Goal: Transaction & Acquisition: Purchase product/service

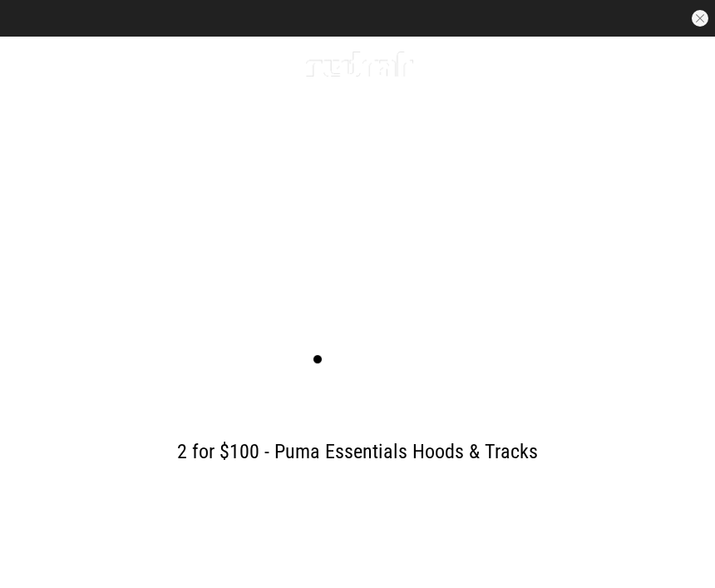
click at [82, 62] on link "Men" at bounding box center [84, 64] width 25 height 16
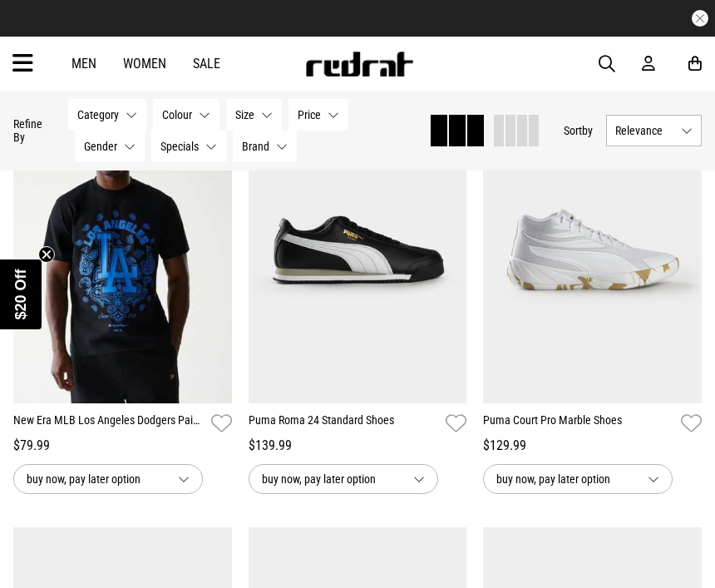
scroll to position [1085, 0]
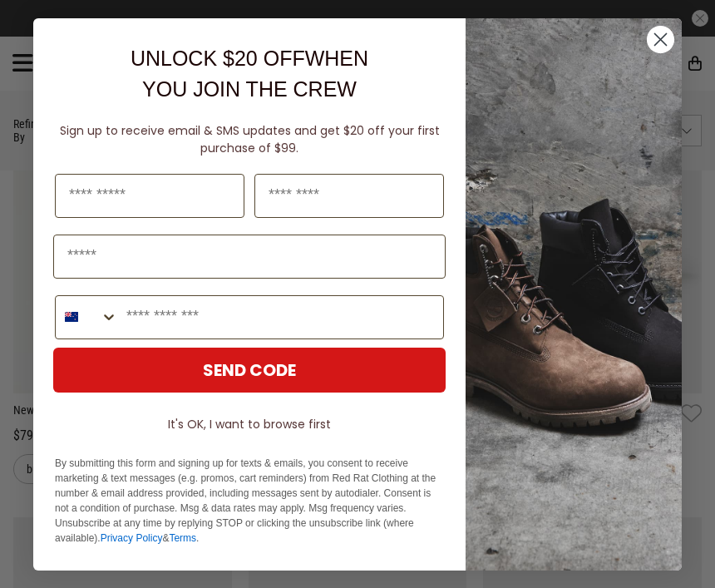
click at [663, 52] on circle "Close dialog" at bounding box center [660, 38] width 27 height 27
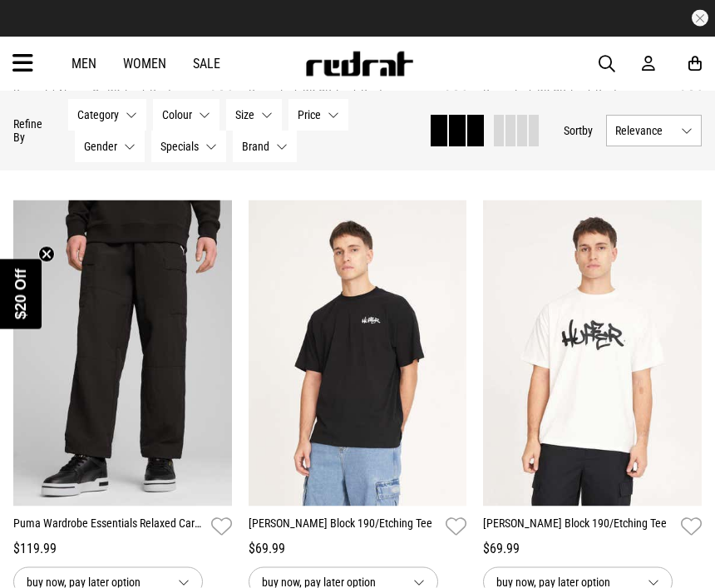
scroll to position [3123, 0]
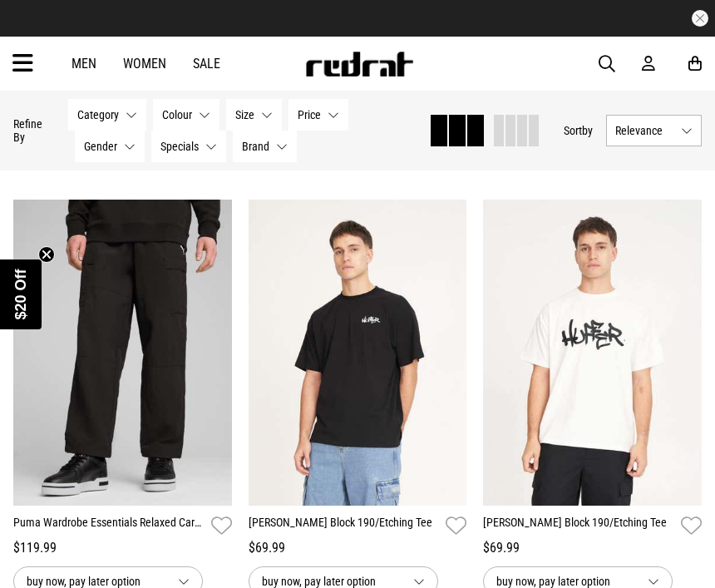
click at [600, 361] on img at bounding box center [592, 353] width 219 height 306
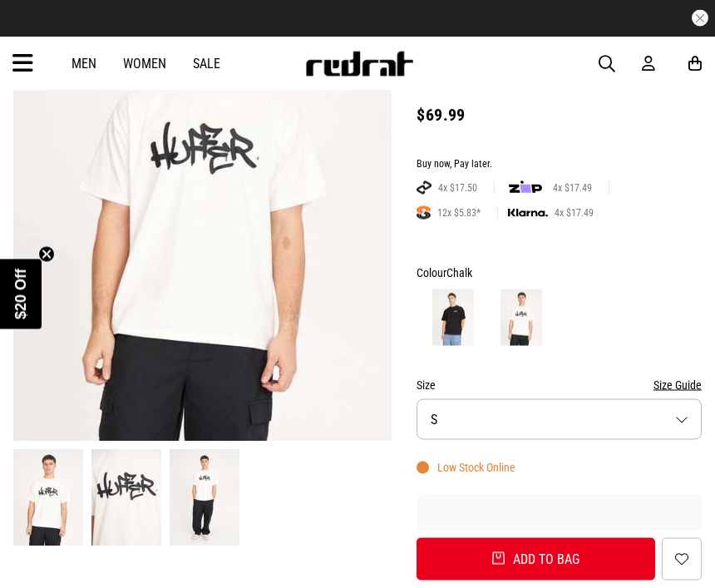
scroll to position [230, 0]
click at [681, 398] on button "Size S" at bounding box center [559, 418] width 285 height 41
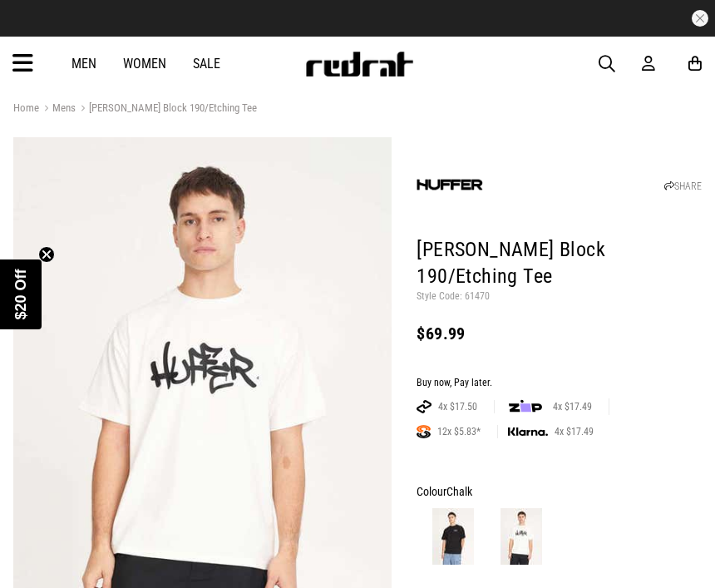
scroll to position [0, 0]
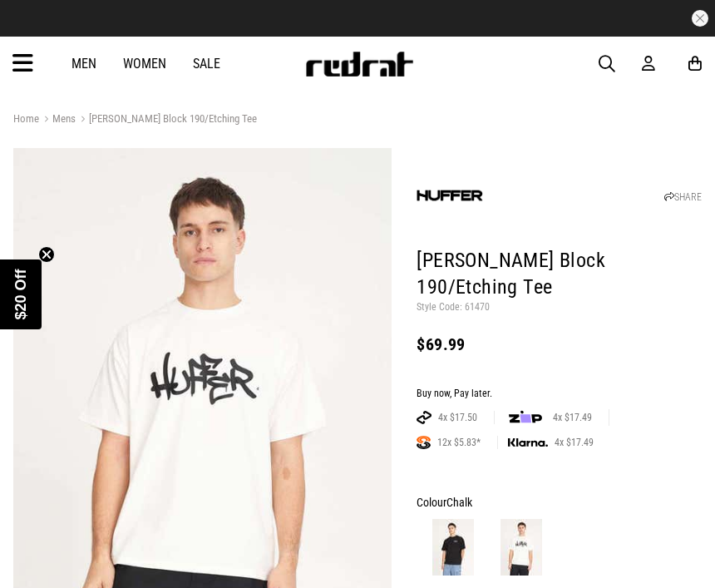
click at [77, 62] on link "Men" at bounding box center [84, 64] width 25 height 16
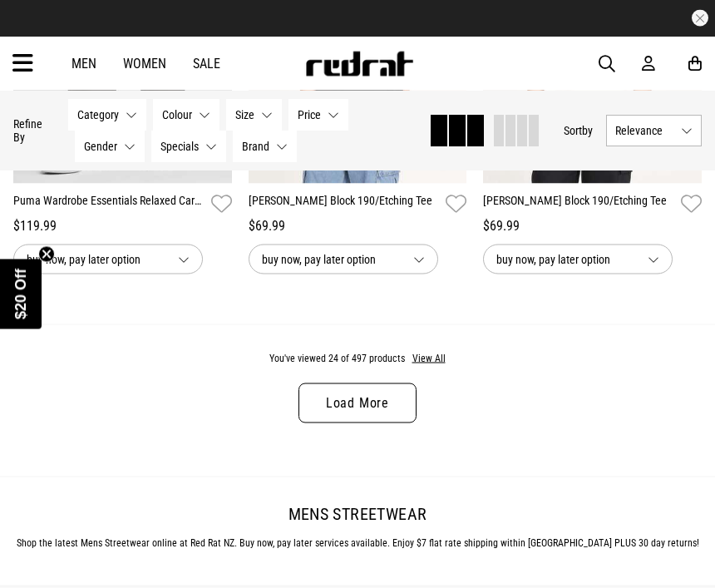
scroll to position [3447, 0]
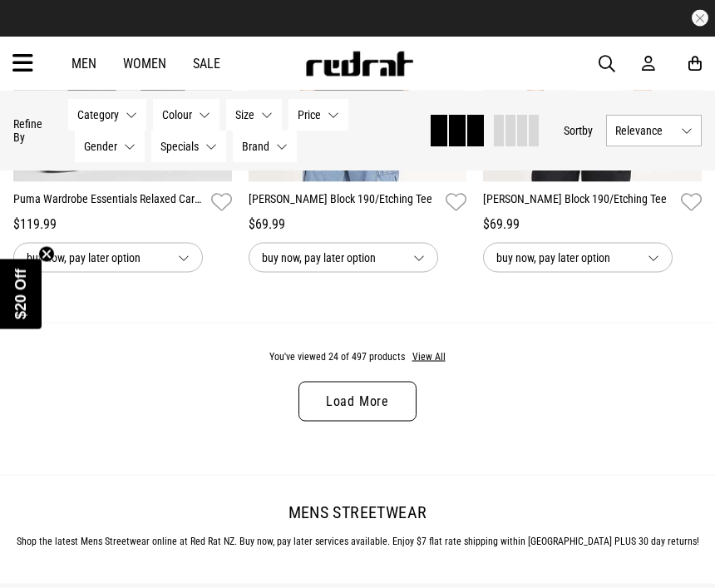
click at [344, 410] on link "Load More" at bounding box center [358, 402] width 118 height 40
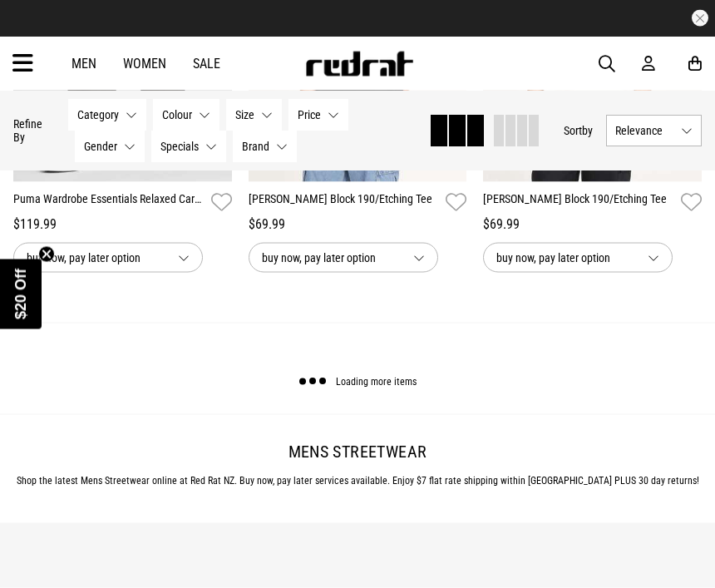
scroll to position [3448, 0]
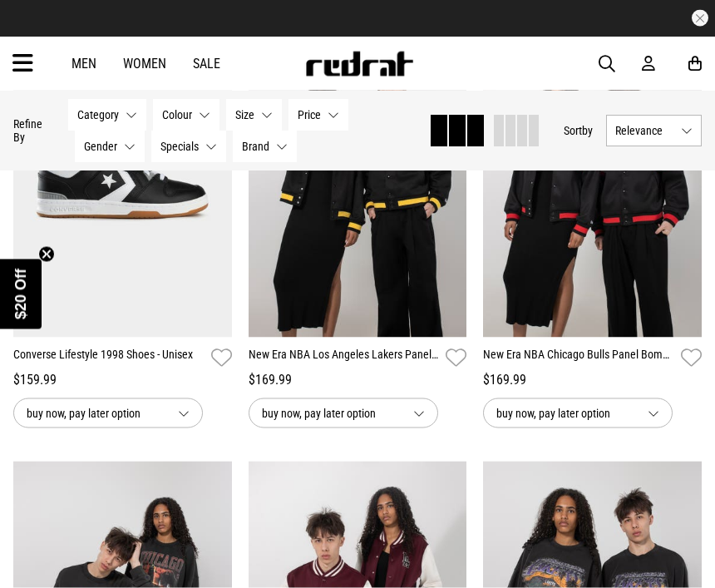
scroll to position [3720, 0]
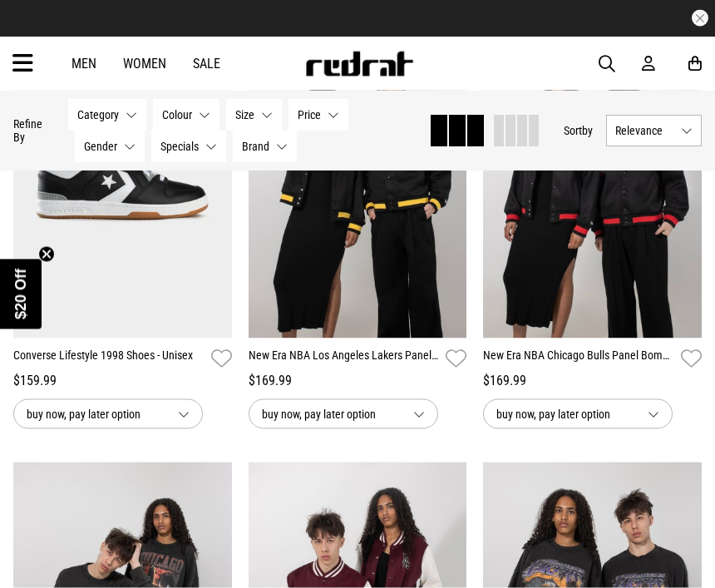
click at [116, 115] on span "Category" at bounding box center [98, 114] width 42 height 13
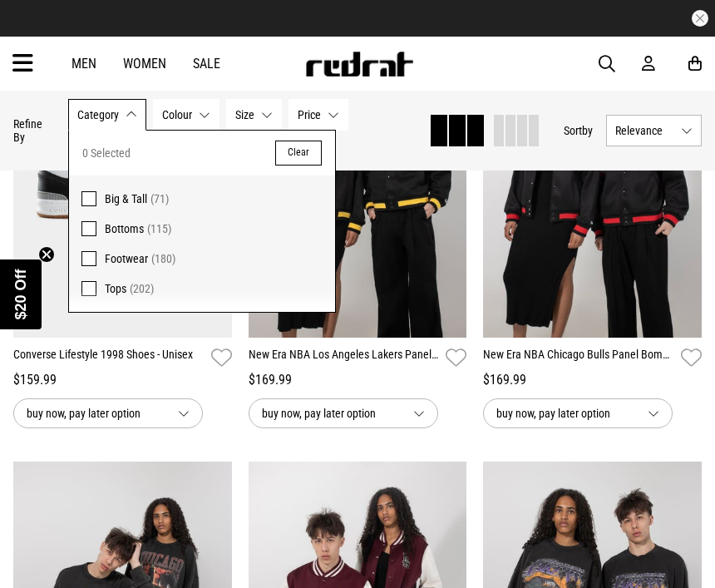
click at [131, 282] on span "(202)" at bounding box center [142, 288] width 24 height 13
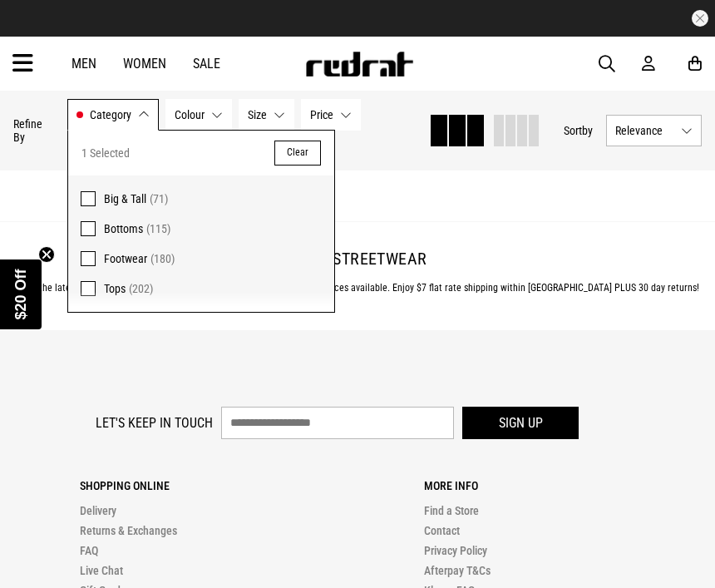
click at [295, 145] on button "Clear" at bounding box center [297, 153] width 47 height 25
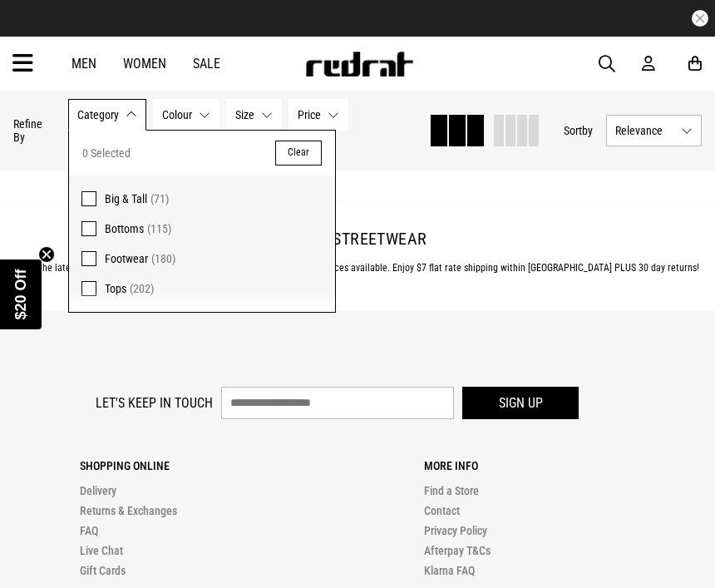
click at [94, 286] on span at bounding box center [89, 288] width 15 height 15
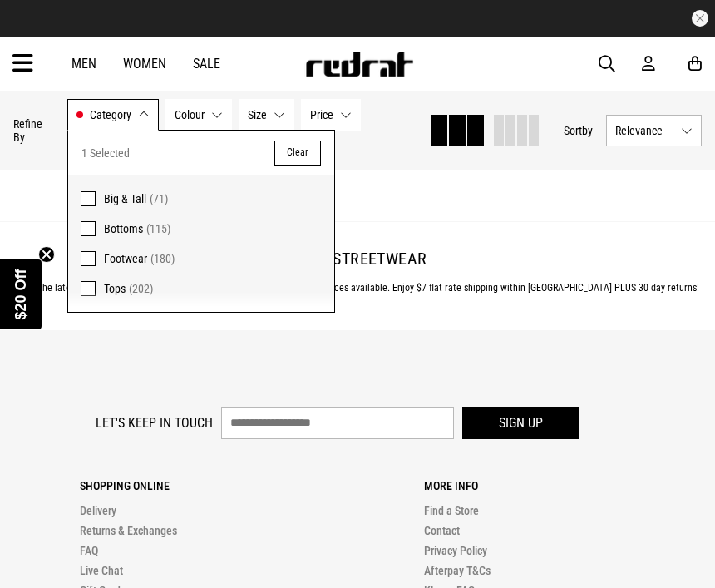
click at [168, 141] on div "1 Selected Clear" at bounding box center [201, 153] width 266 height 45
click at [136, 111] on button "Category Tops" at bounding box center [112, 115] width 91 height 32
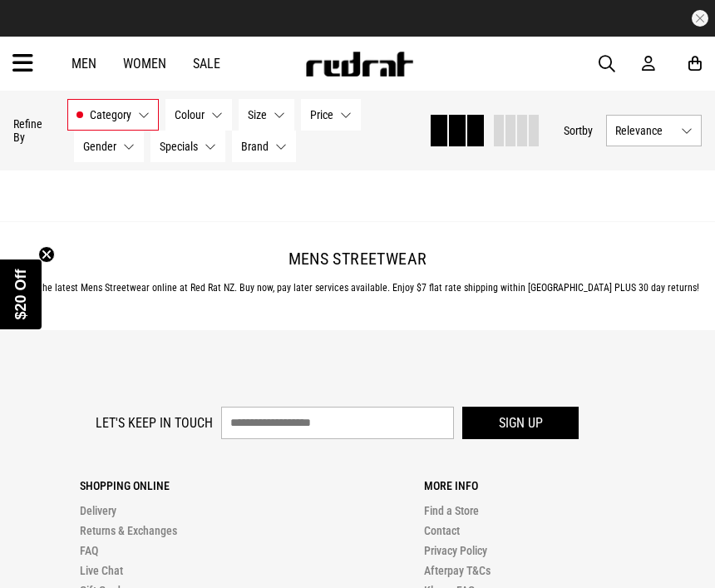
click at [209, 114] on button "Colour None selected" at bounding box center [199, 115] width 67 height 32
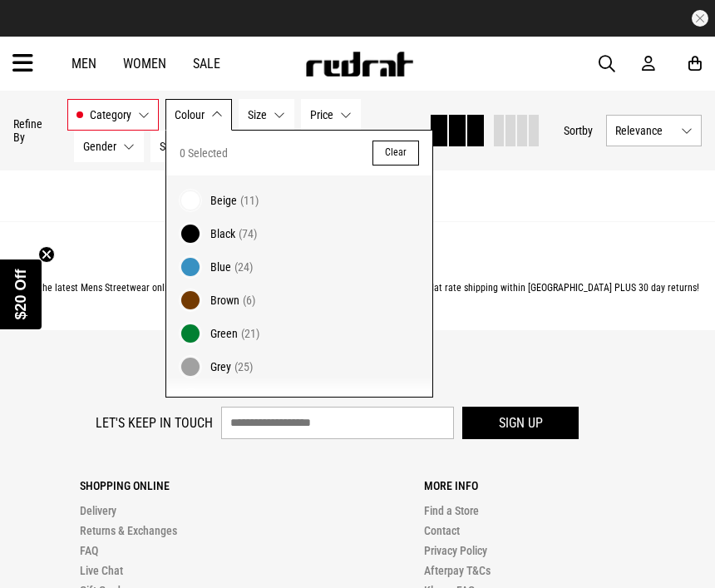
click at [210, 117] on button "Colour None selected" at bounding box center [199, 115] width 67 height 32
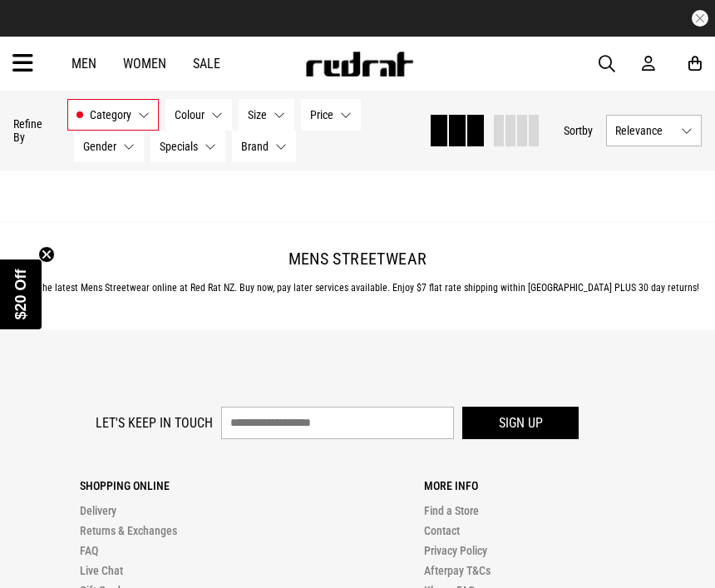
click at [275, 111] on button "Size None selected" at bounding box center [267, 115] width 56 height 32
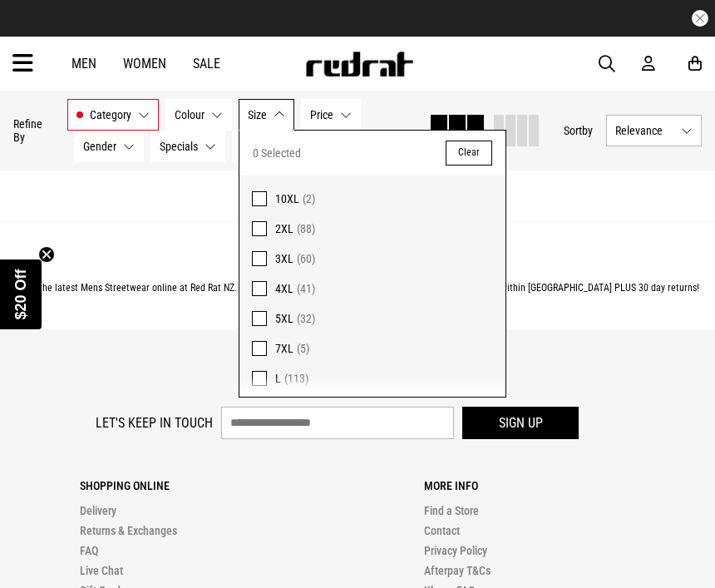
click at [257, 286] on span at bounding box center [259, 288] width 15 height 15
click at [285, 116] on button "Size 4XL" at bounding box center [273, 115] width 69 height 32
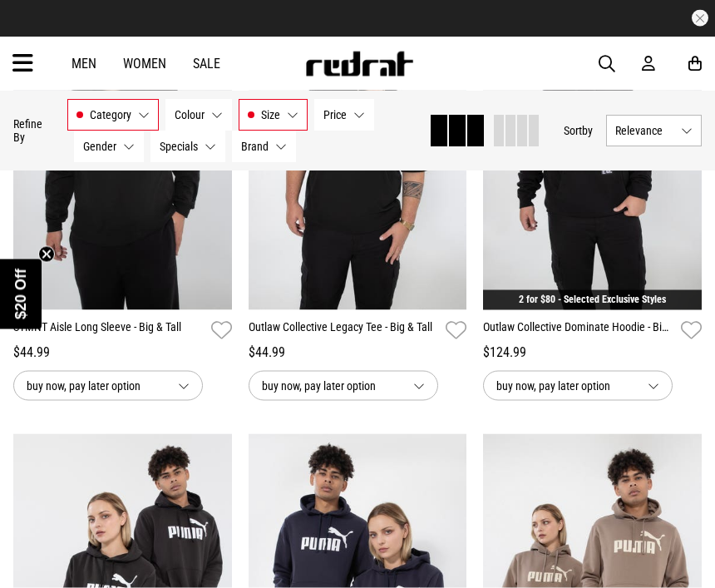
scroll to position [2910, 0]
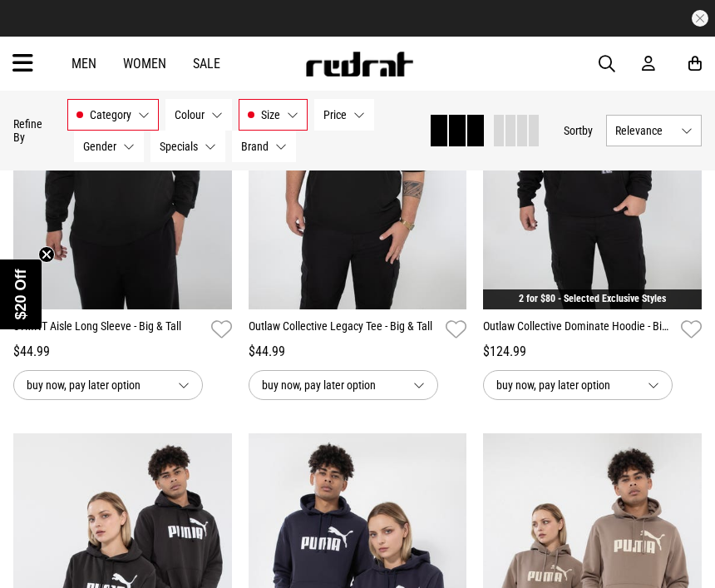
click at [285, 145] on button "Brand None selected" at bounding box center [264, 147] width 64 height 32
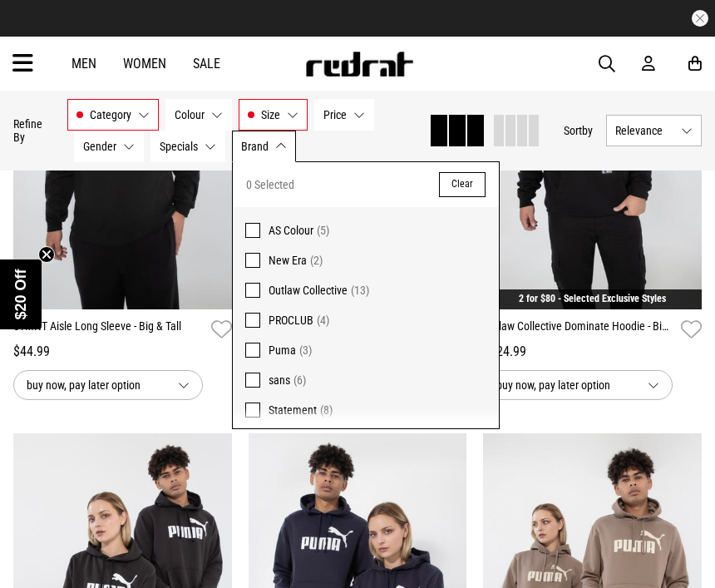
click at [275, 136] on button "Brand None selected" at bounding box center [264, 147] width 64 height 32
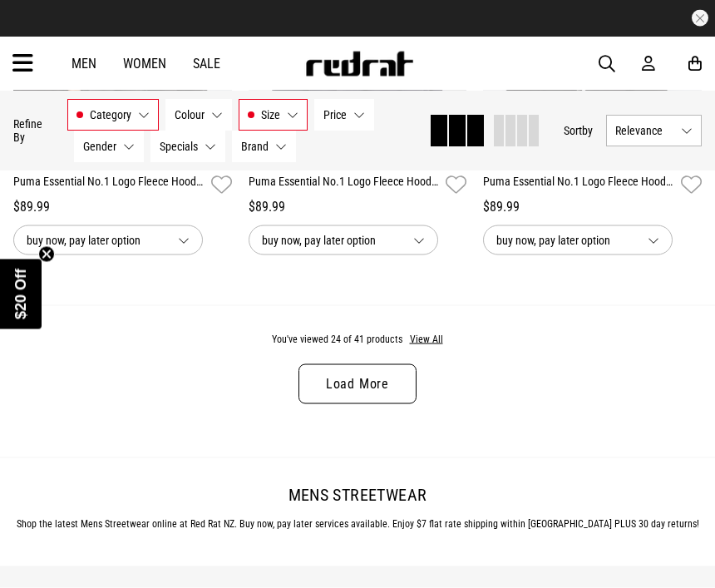
scroll to position [3481, 0]
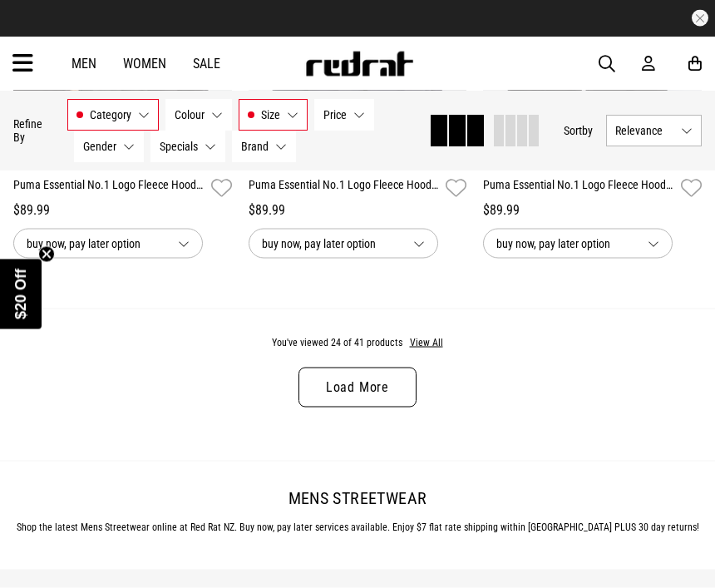
click at [423, 351] on button "View All" at bounding box center [426, 343] width 35 height 15
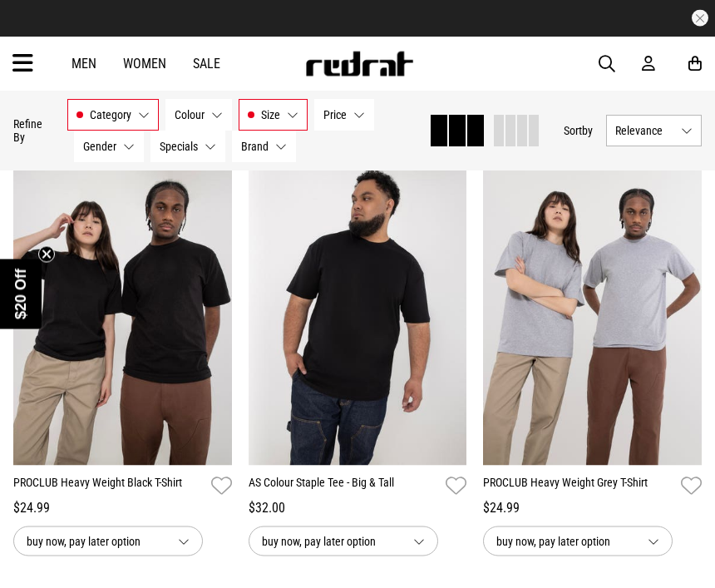
scroll to position [5295, 0]
